Goal: Task Accomplishment & Management: Use online tool/utility

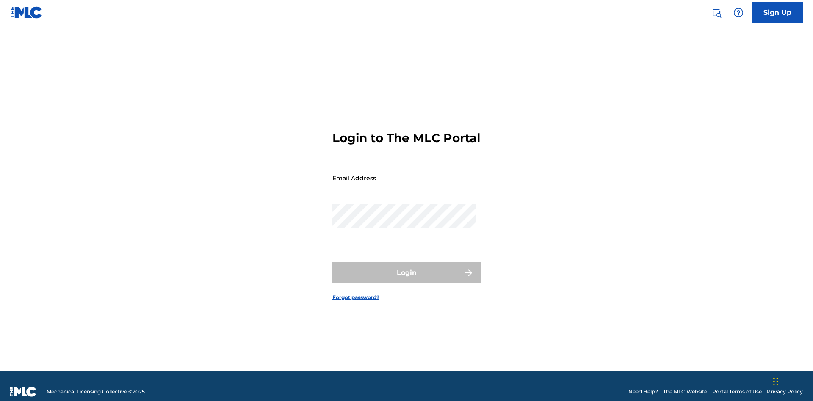
scroll to position [11, 0]
click at [404, 174] on input "Email Address" at bounding box center [403, 178] width 143 height 24
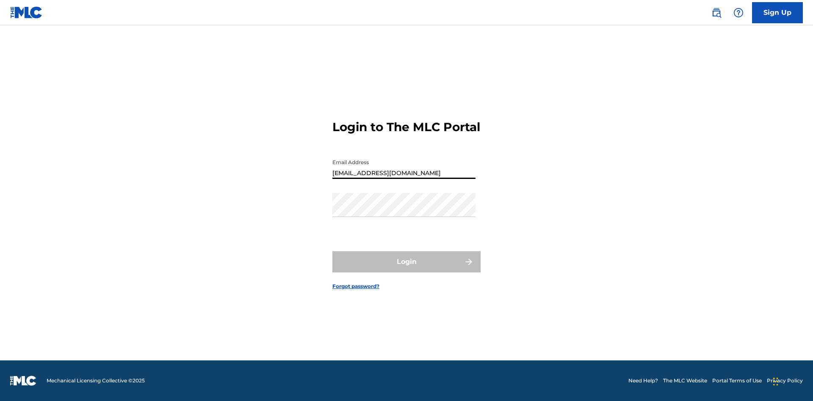
type input "Duke.McTesterson@gmail.com"
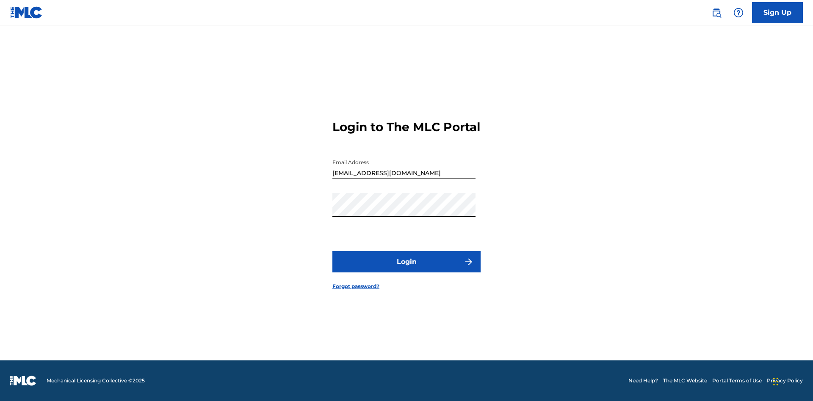
click at [406, 269] on button "Login" at bounding box center [406, 262] width 148 height 21
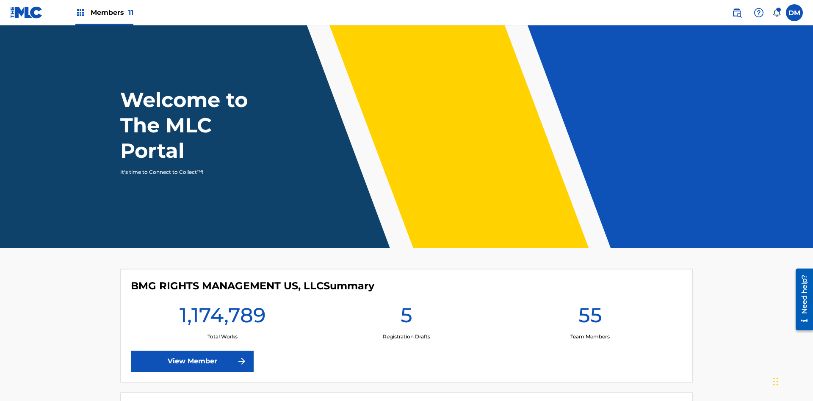
scroll to position [36, 0]
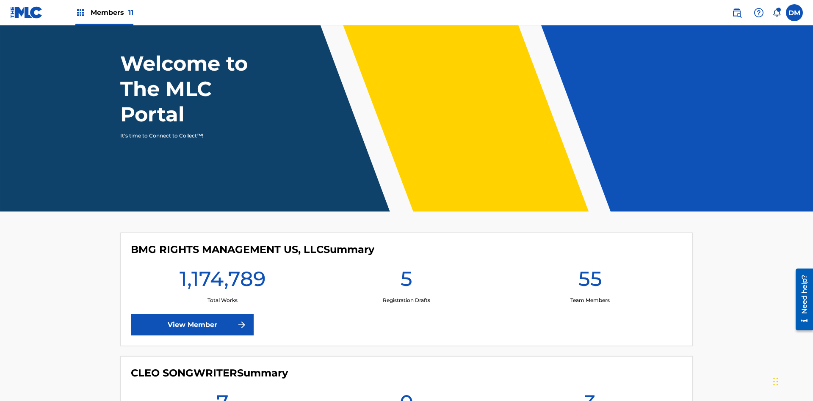
click at [104, 12] on span "Members 11" at bounding box center [112, 13] width 43 height 10
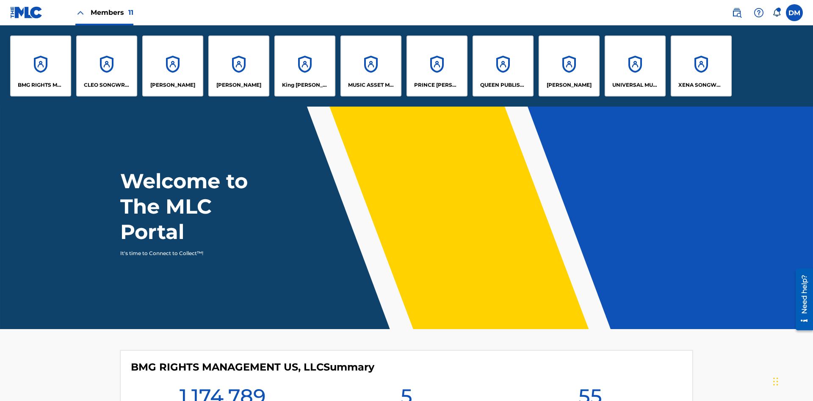
click at [304, 85] on p "King McTesterson" at bounding box center [305, 85] width 46 height 8
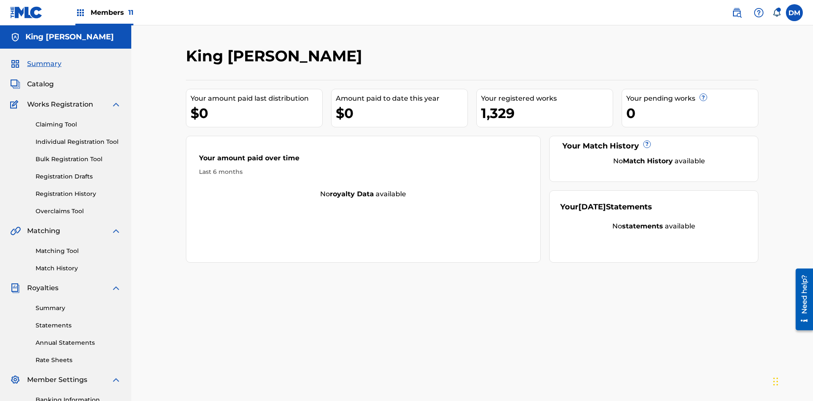
click at [78, 120] on link "Claiming Tool" at bounding box center [79, 124] width 86 height 9
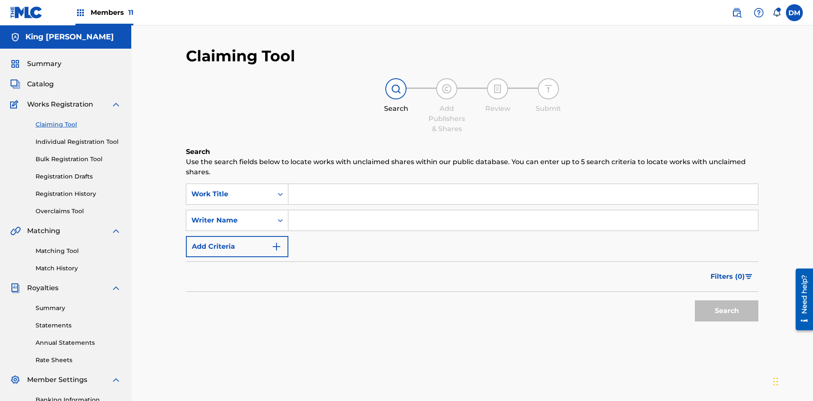
scroll to position [124, 0]
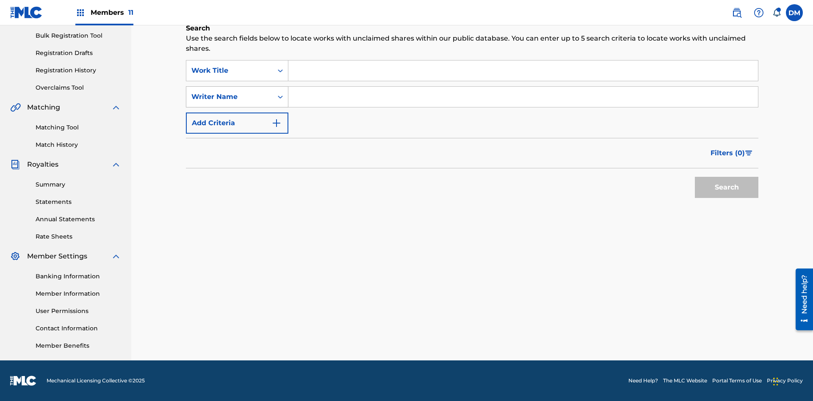
click at [229, 97] on div "Writer Name" at bounding box center [229, 97] width 76 height 10
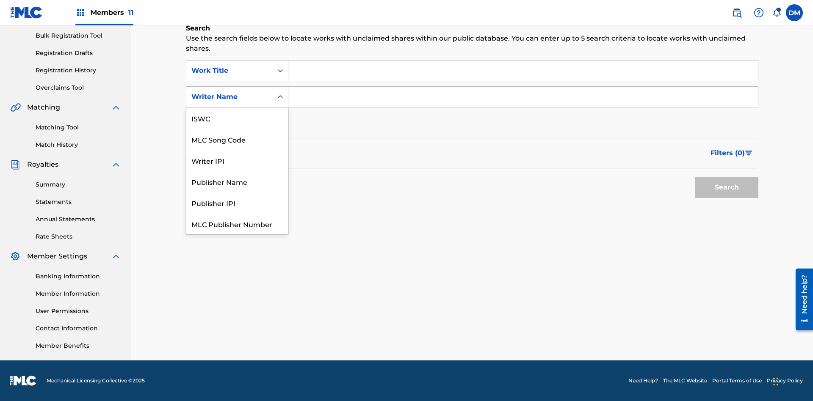
scroll to position [21, 0]
click at [237, 118] on div "MLC Song Code" at bounding box center [237, 118] width 102 height 21
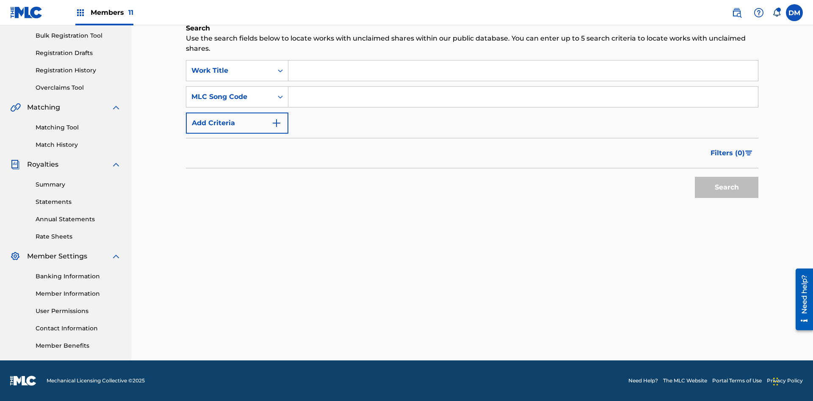
click at [523, 97] on input "Search Form" at bounding box center [523, 97] width 470 height 20
type input "RB0ZOJ"
click at [727, 188] on button "Search" at bounding box center [727, 187] width 64 height 21
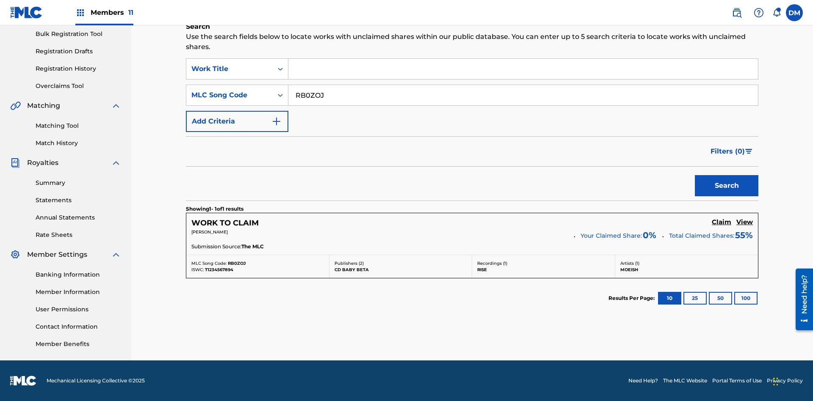
click at [722, 222] on h5 "Claim" at bounding box center [721, 222] width 19 height 8
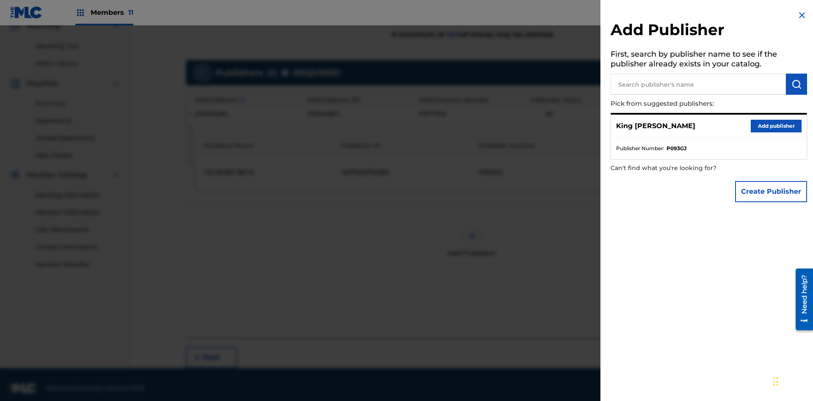
click at [698, 84] on input "text" at bounding box center [698, 84] width 175 height 21
type input "Test2025.08.19.04.33.49"
click at [796, 84] on img "submit" at bounding box center [796, 84] width 10 height 10
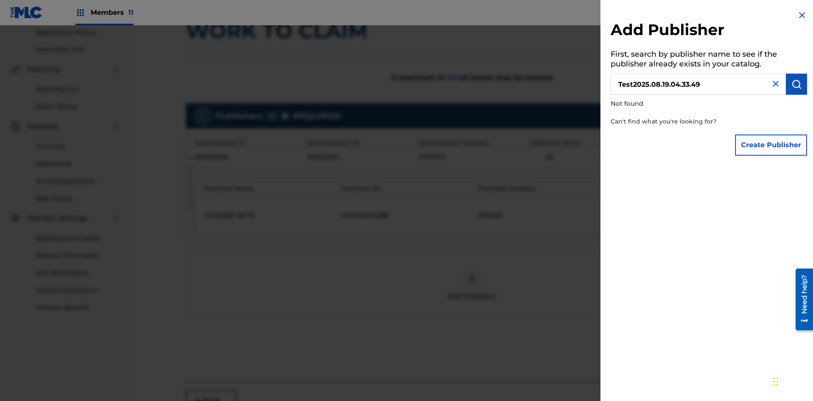
click at [771, 145] on button "Create Publisher" at bounding box center [771, 145] width 72 height 21
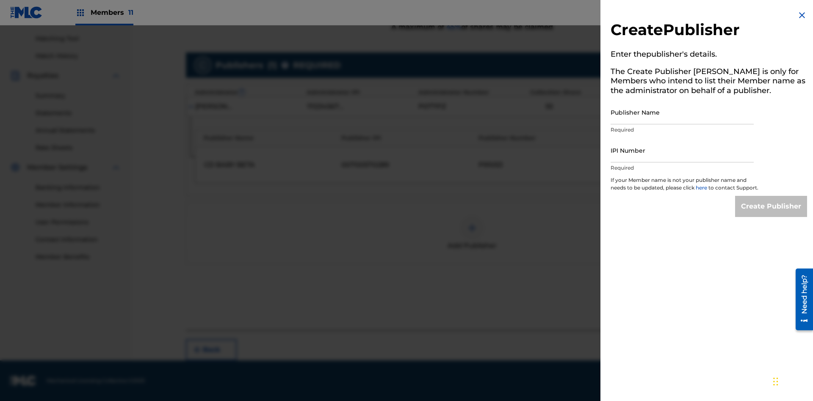
click at [682, 112] on input "Publisher Name" at bounding box center [682, 112] width 143 height 24
type input "Test2025.08.19.04.33.53"
click at [682, 150] on input "IPI Number" at bounding box center [682, 150] width 143 height 24
type input "00595839777"
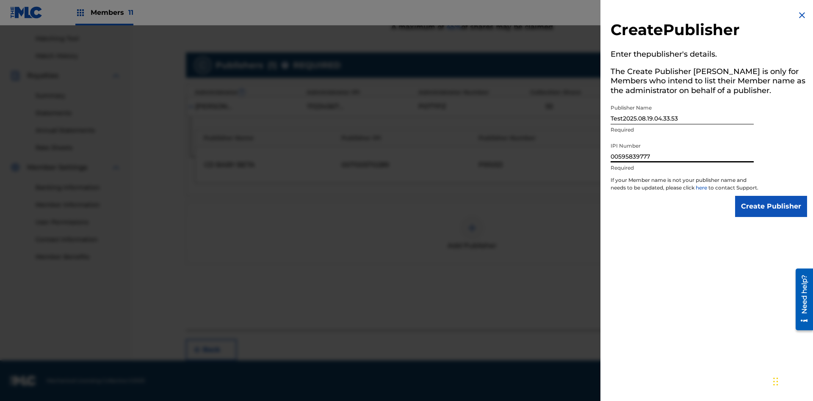
click at [771, 214] on input "Create Publisher" at bounding box center [771, 206] width 72 height 21
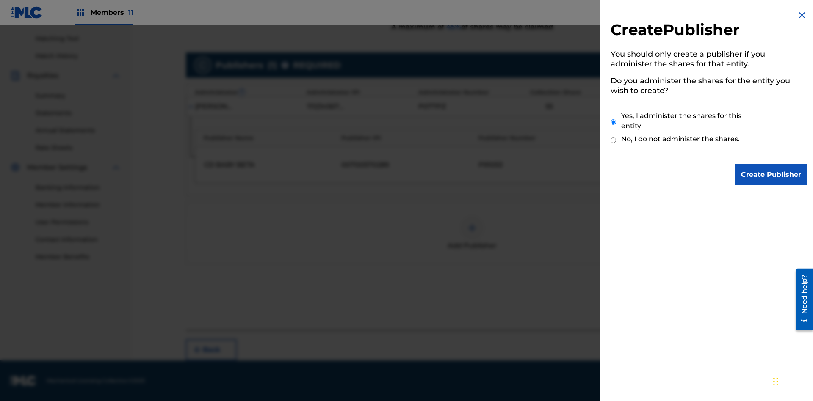
click at [614, 122] on input "Yes, I administer the shares for this entity" at bounding box center [614, 122] width 6 height 18
click at [771, 175] on input "Create Publisher" at bounding box center [771, 174] width 72 height 21
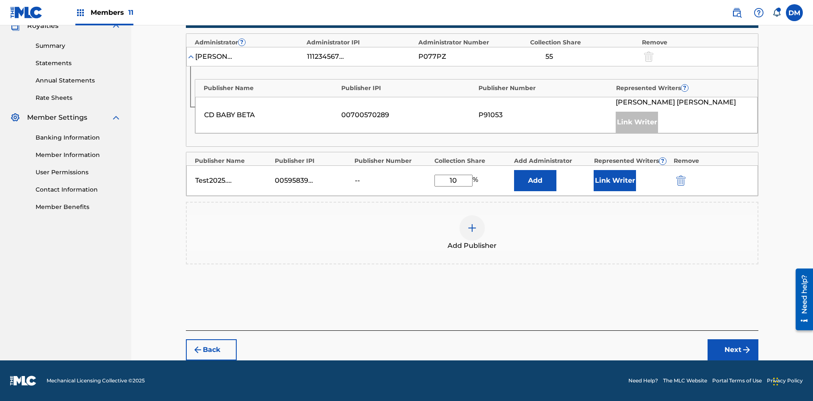
scroll to position [263, 0]
type input "10"
click at [615, 181] on button "Link Writer" at bounding box center [615, 180] width 42 height 21
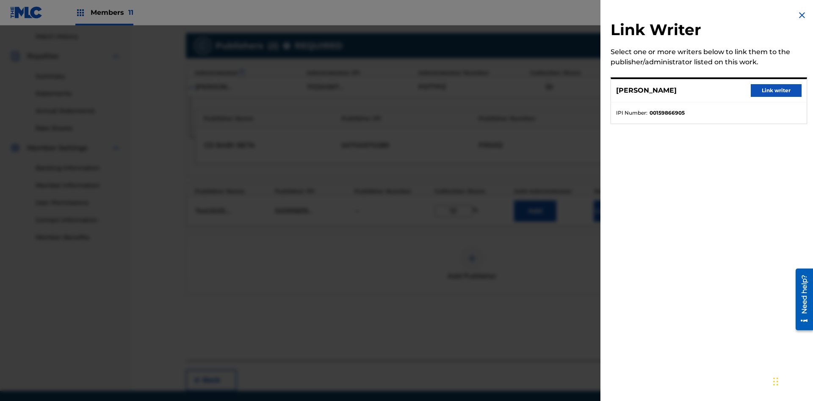
click at [776, 91] on button "Link writer" at bounding box center [776, 90] width 51 height 13
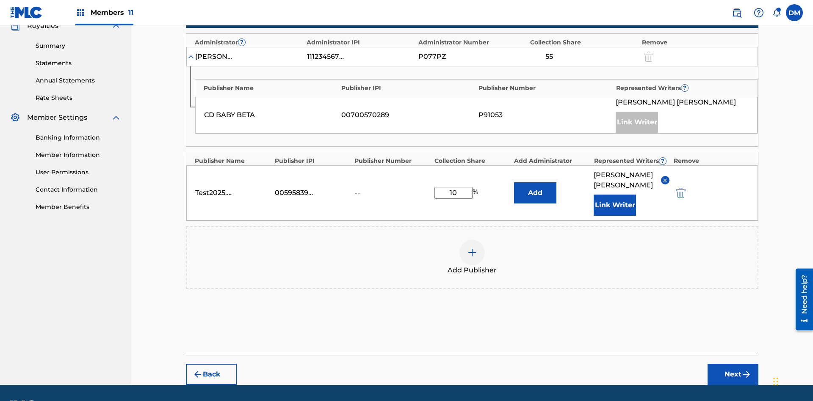
click at [615, 195] on button "Link Writer" at bounding box center [615, 205] width 42 height 21
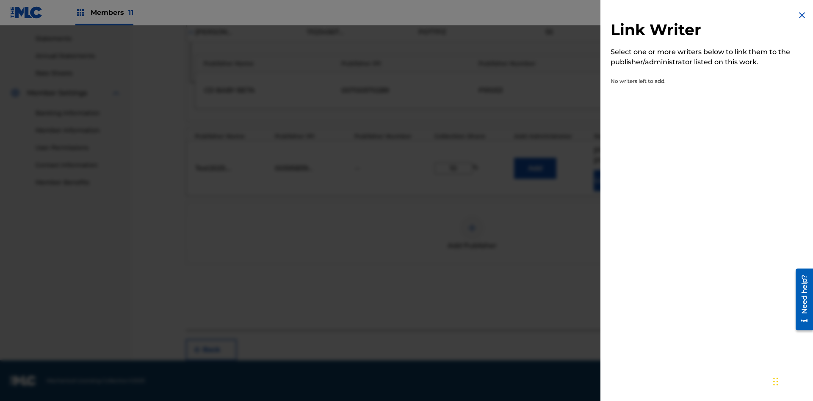
click at [802, 15] on img at bounding box center [802, 15] width 10 height 10
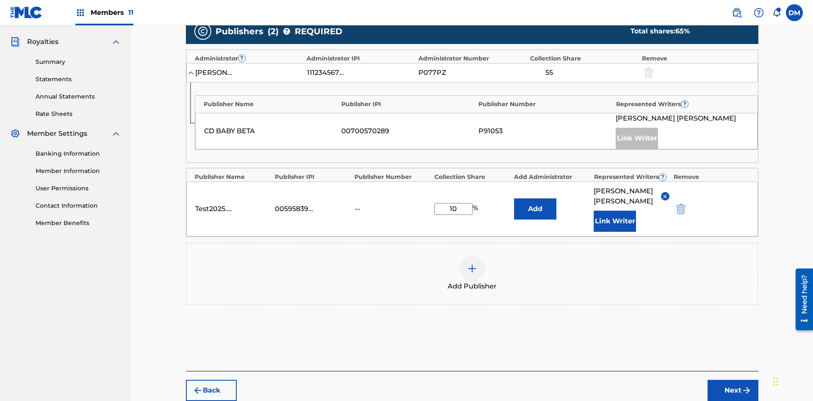
scroll to position [287, 0]
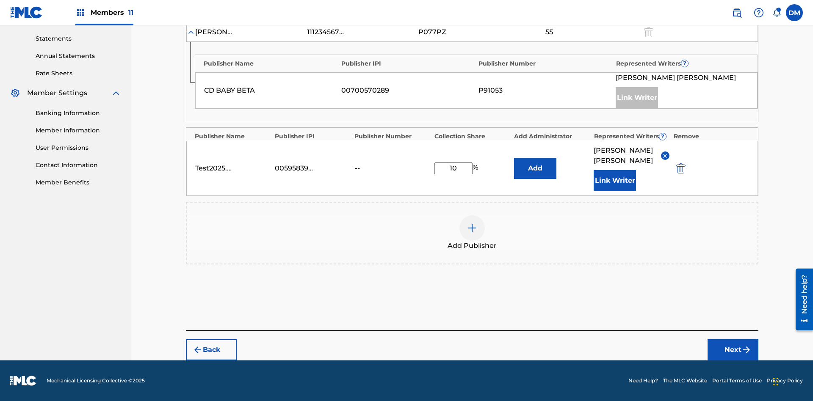
click at [535, 169] on button "Add" at bounding box center [535, 168] width 42 height 21
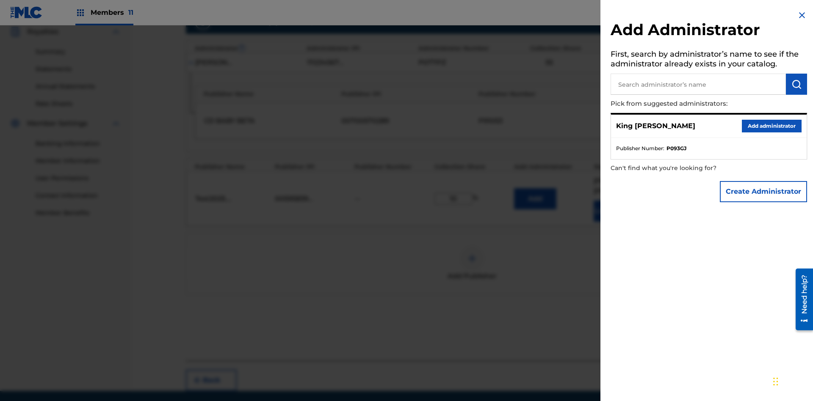
click at [698, 84] on input "text" at bounding box center [698, 84] width 175 height 21
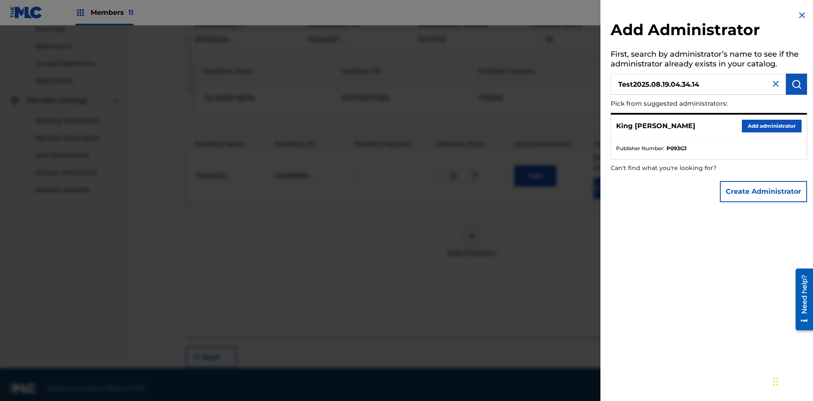
type input "Test2025.08.19.04.34.14"
click at [796, 84] on img "submit" at bounding box center [796, 84] width 10 height 10
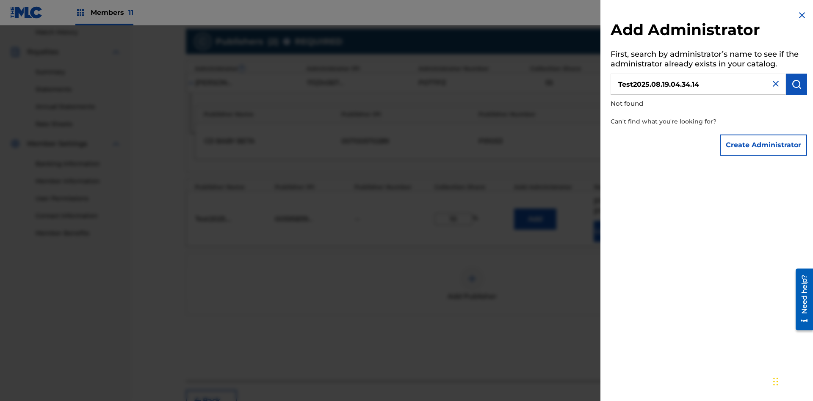
click at [764, 145] on button "Create Administrator" at bounding box center [763, 145] width 87 height 21
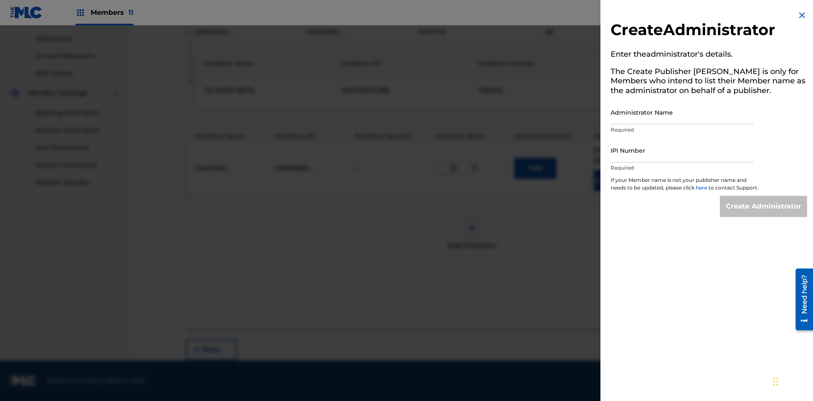
click at [682, 112] on input "Administrator Name" at bounding box center [682, 112] width 143 height 24
type input "Test2025.08.19.04.34.19"
click at [682, 150] on input "IPI Number" at bounding box center [682, 150] width 143 height 24
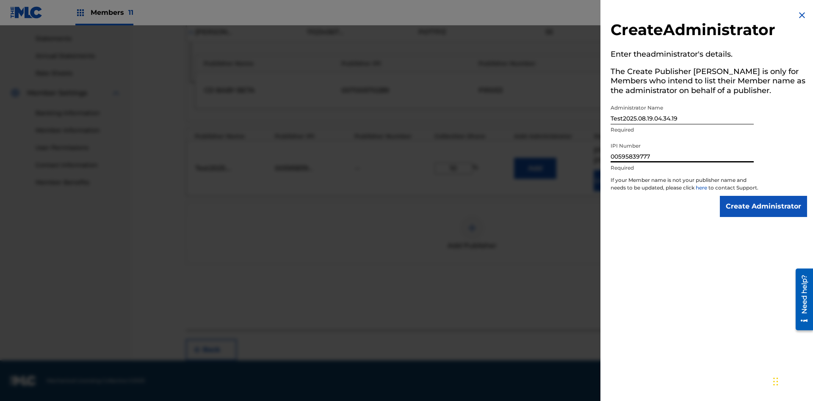
type input "00595839777"
click at [764, 214] on input "Create Administrator" at bounding box center [763, 206] width 87 height 21
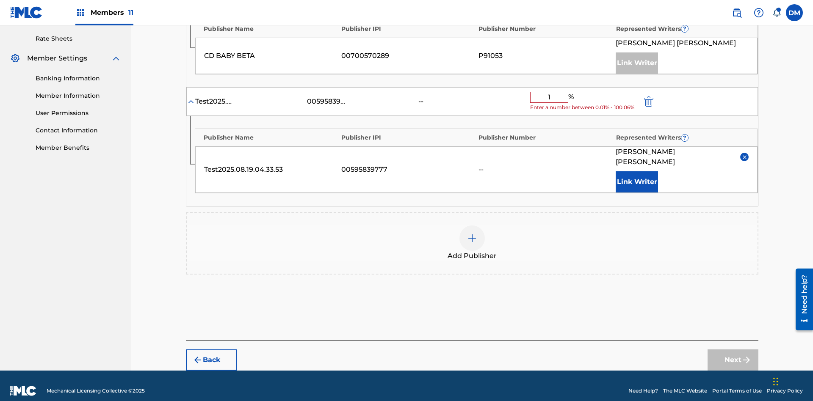
type input "10"
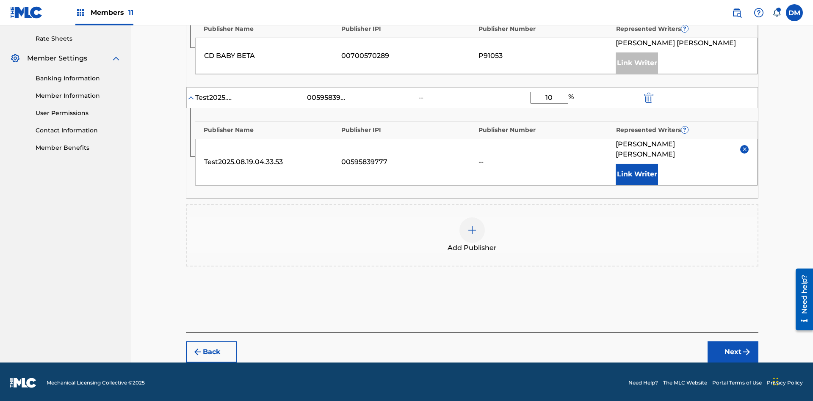
scroll to position [314, 0]
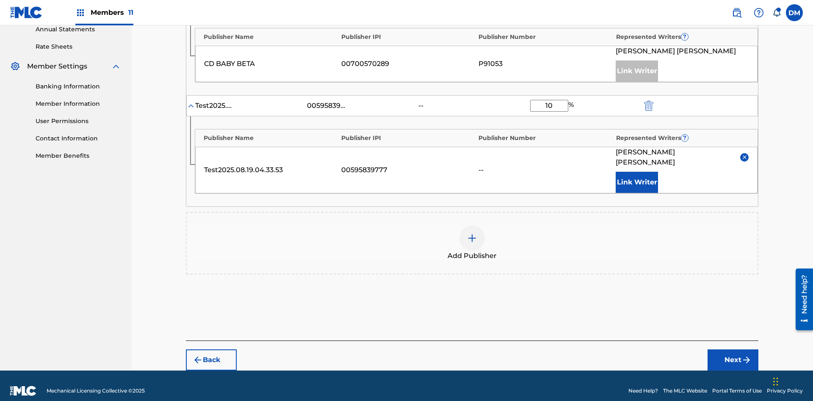
click at [733, 350] on button "Next" at bounding box center [733, 360] width 51 height 21
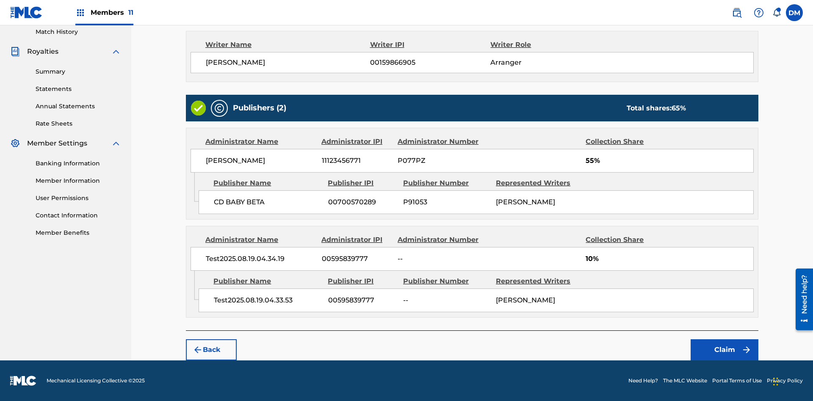
click at [724, 350] on button "Claim" at bounding box center [725, 350] width 68 height 21
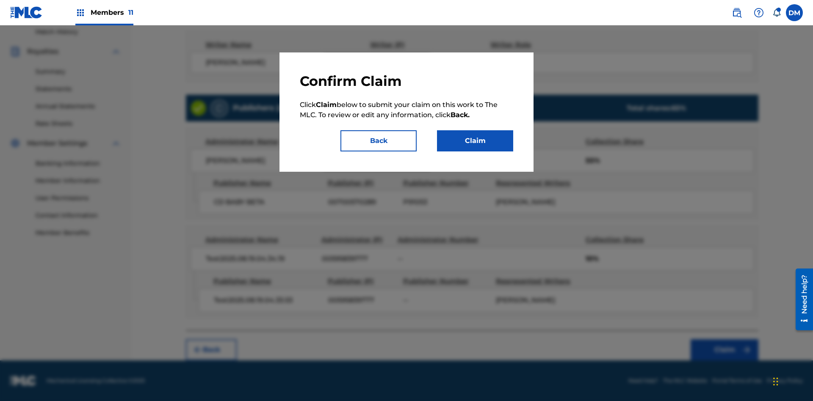
click at [475, 141] on button "Claim" at bounding box center [475, 140] width 76 height 21
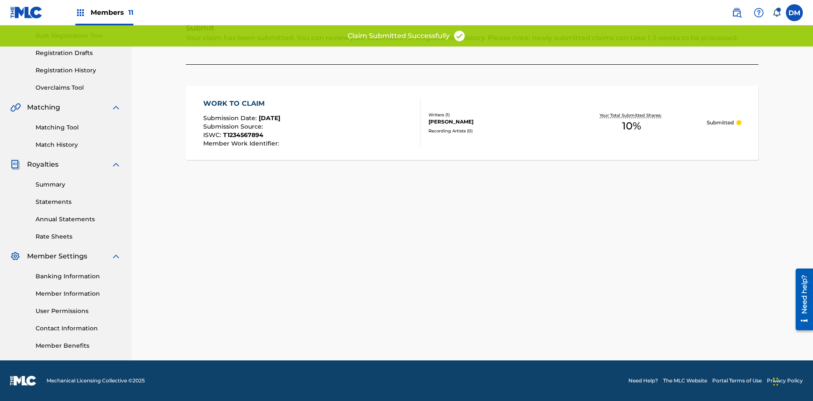
scroll to position [124, 0]
click at [78, 70] on link "Registration History" at bounding box center [79, 70] width 86 height 9
